Goal: Task Accomplishment & Management: Manage account settings

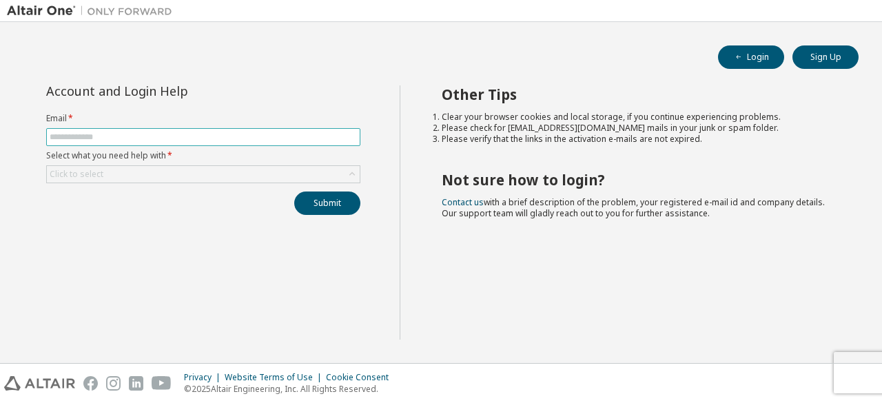
click at [162, 132] on input "text" at bounding box center [203, 137] width 307 height 11
type input "**********"
click at [162, 170] on div "Click to select" at bounding box center [203, 174] width 313 height 17
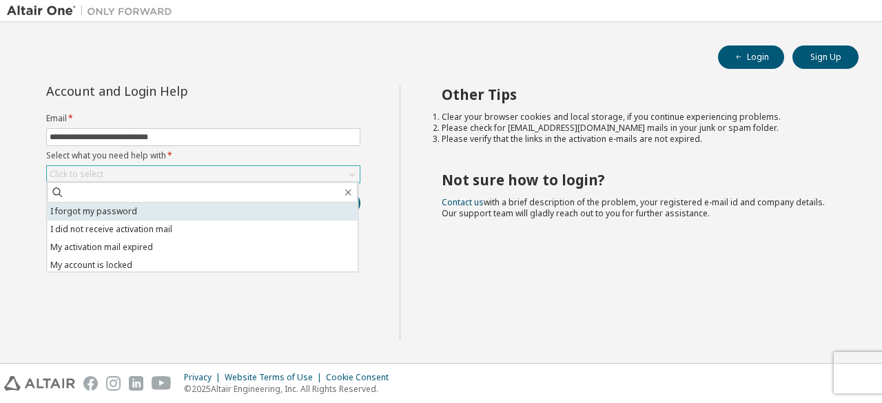
click at [117, 214] on li "I forgot my password" at bounding box center [202, 212] width 311 height 18
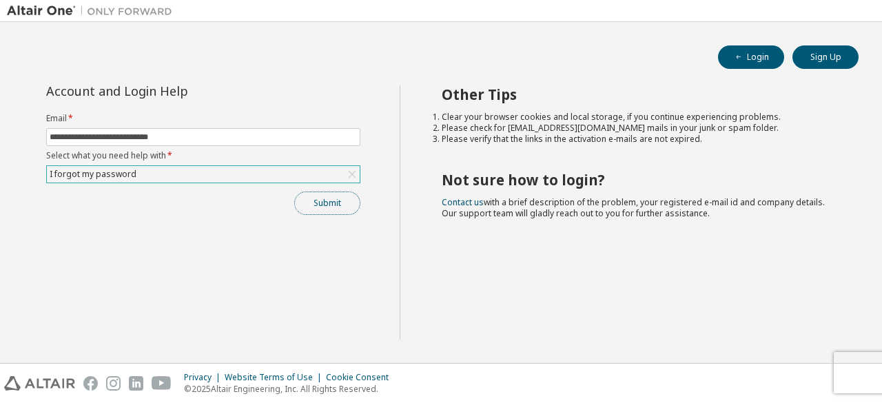
click at [317, 198] on button "Submit" at bounding box center [327, 203] width 66 height 23
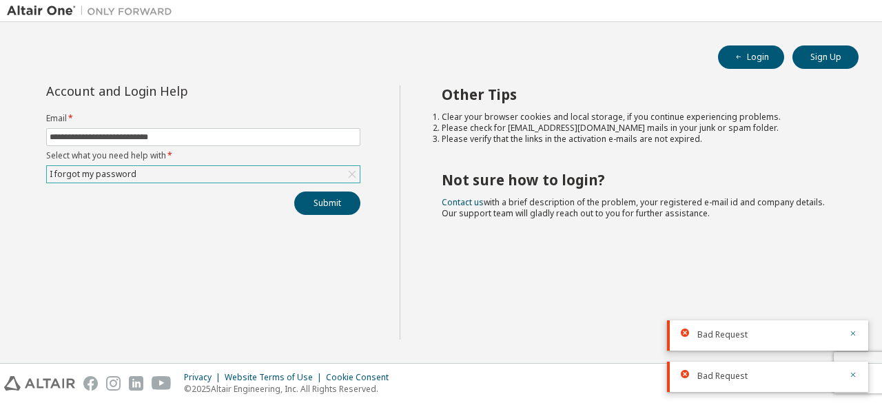
click at [349, 174] on icon at bounding box center [352, 174] width 14 height 14
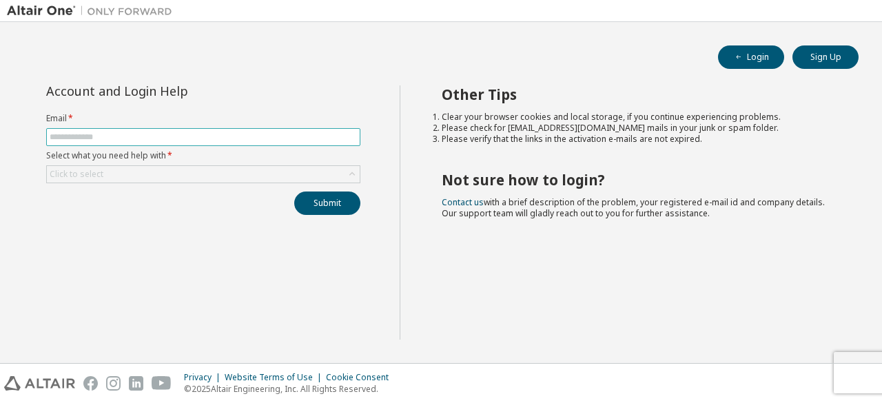
click at [237, 138] on input "text" at bounding box center [203, 137] width 307 height 11
type input "**********"
click at [263, 172] on div "Click to select" at bounding box center [203, 174] width 313 height 17
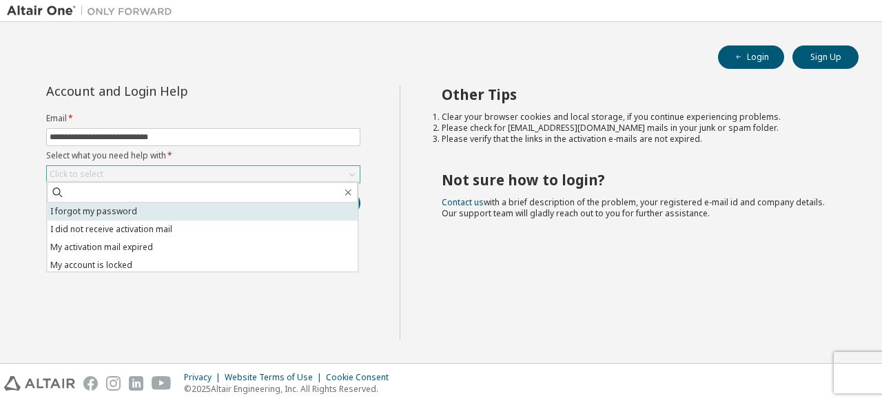
click at [203, 218] on li "I forgot my password" at bounding box center [202, 212] width 311 height 18
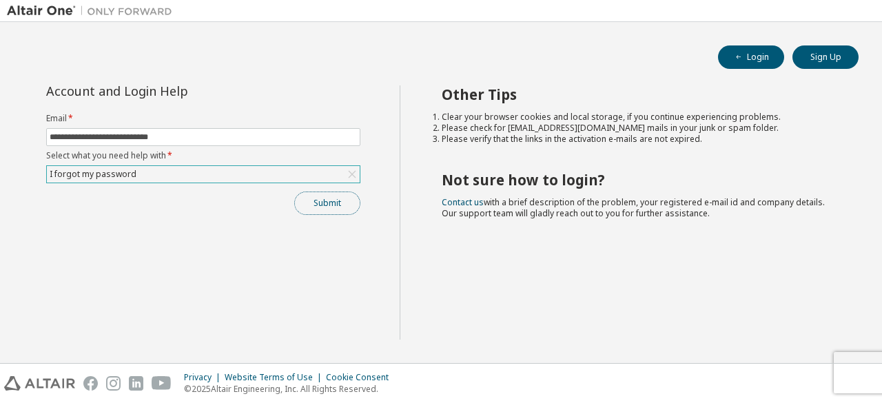
click at [309, 209] on button "Submit" at bounding box center [327, 203] width 66 height 23
